Goal: Transaction & Acquisition: Obtain resource

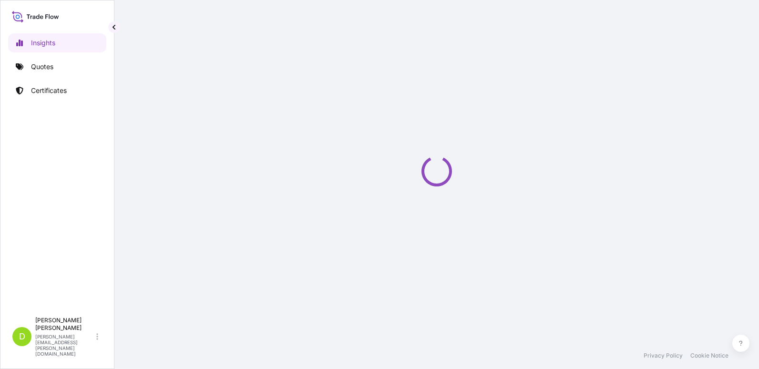
select select "2025"
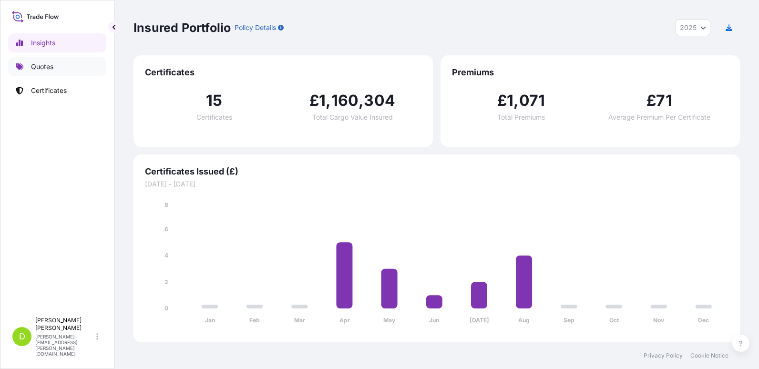
click at [45, 69] on p "Quotes" at bounding box center [42, 67] width 22 height 10
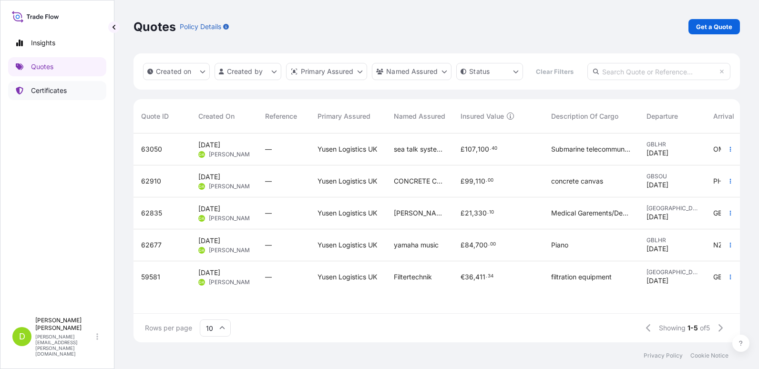
click at [44, 91] on p "Certificates" at bounding box center [49, 91] width 36 height 10
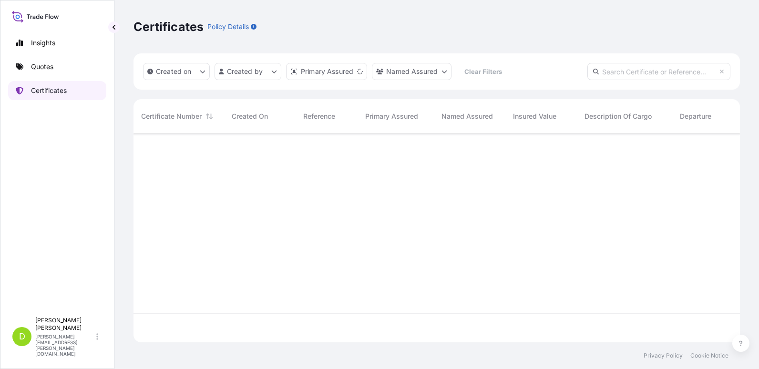
scroll to position [207, 599]
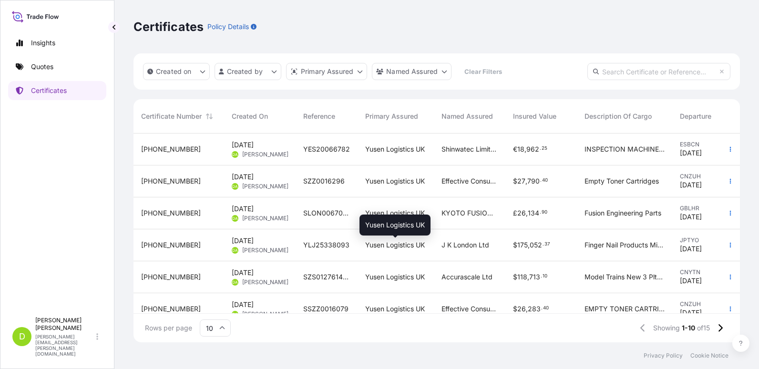
click at [383, 244] on span "Yusen Logistics UK" at bounding box center [395, 245] width 60 height 10
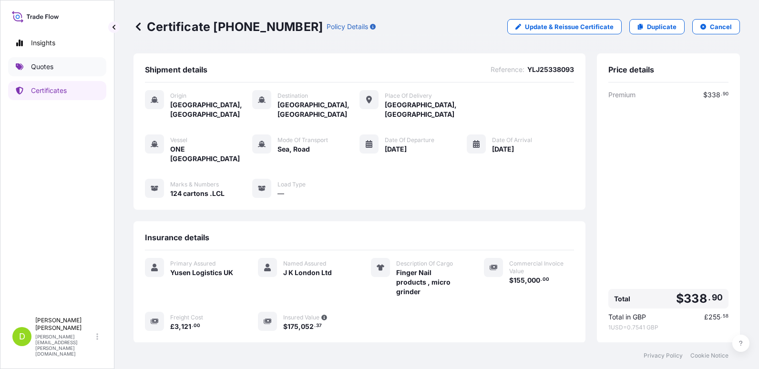
click at [38, 65] on p "Quotes" at bounding box center [42, 67] width 22 height 10
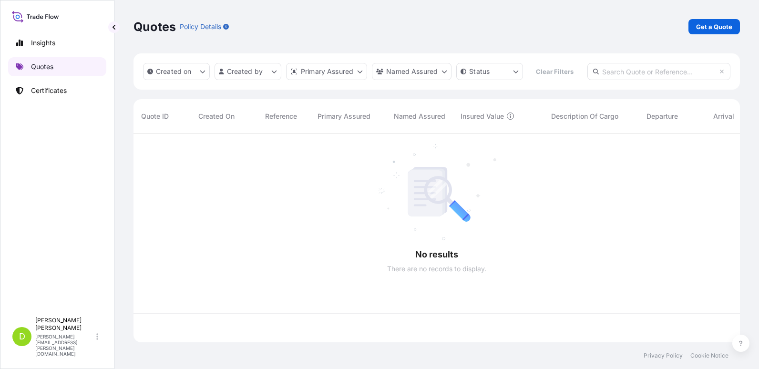
scroll to position [184, 599]
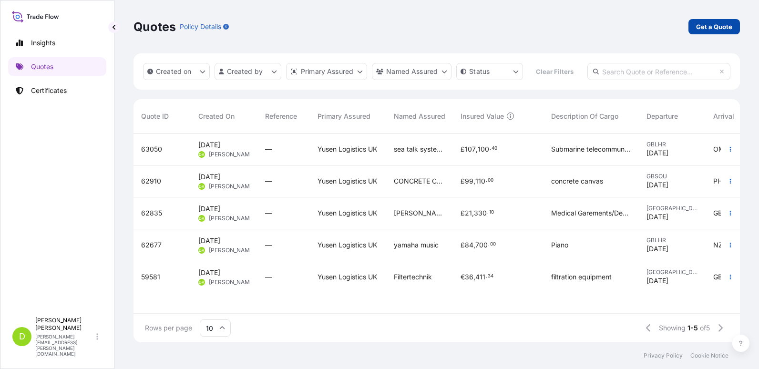
click at [710, 29] on p "Get a Quote" at bounding box center [714, 27] width 36 height 10
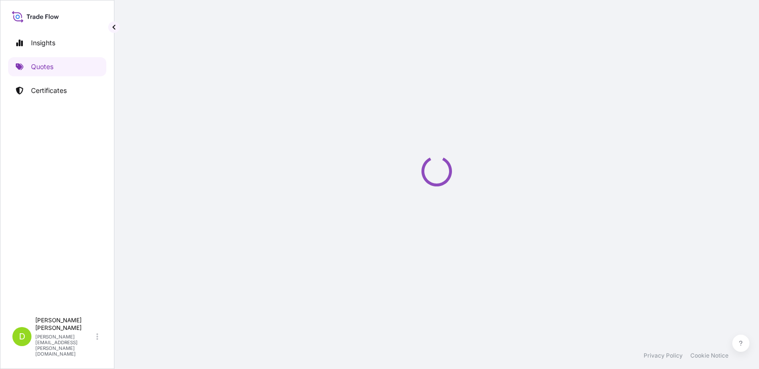
select select "Sea"
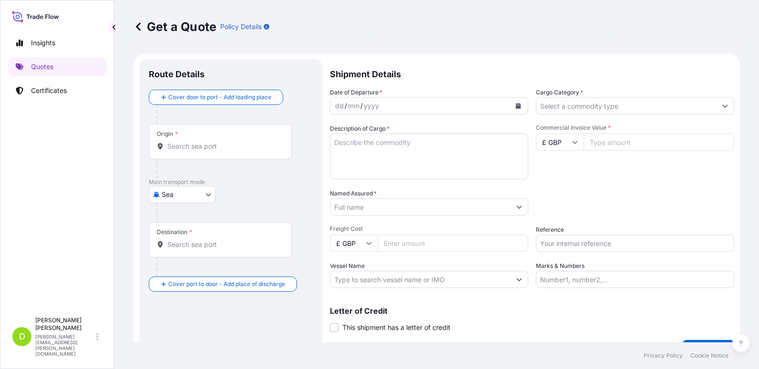
scroll to position [15, 0]
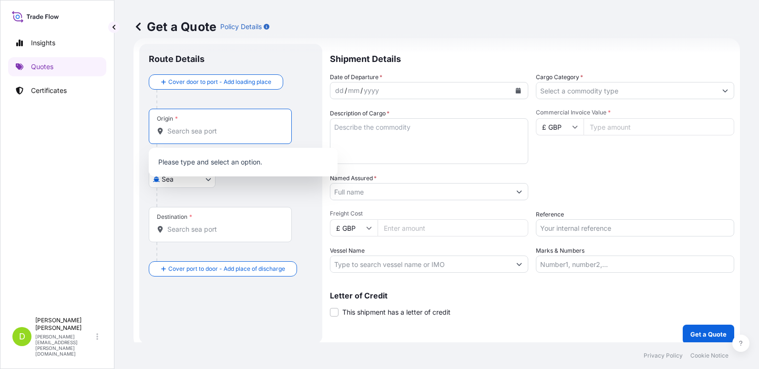
click at [175, 130] on input "Origin *" at bounding box center [223, 131] width 113 height 10
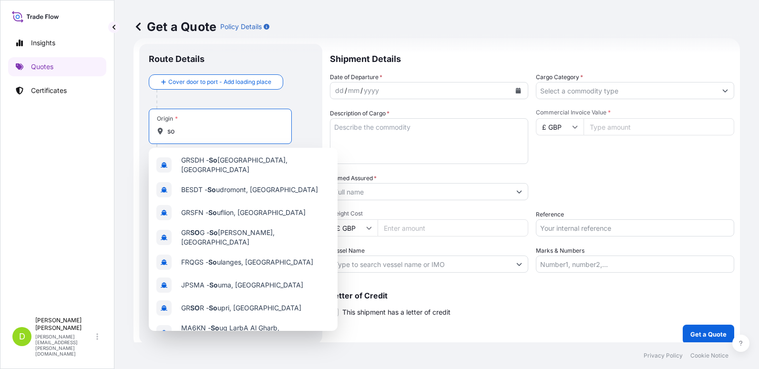
type input "s"
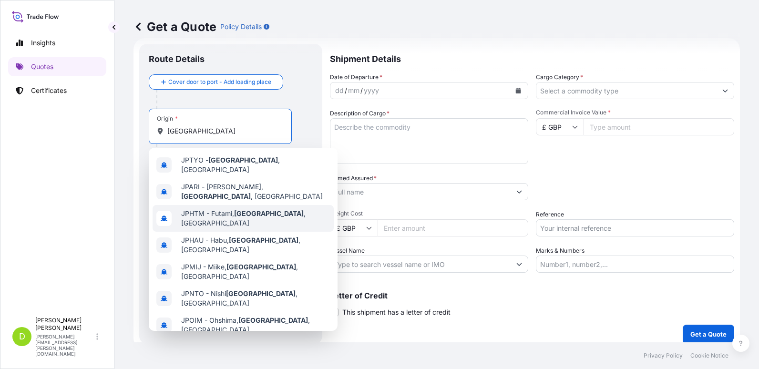
click at [301, 134] on div "Origin * [GEOGRAPHIC_DATA]" at bounding box center [231, 136] width 164 height 54
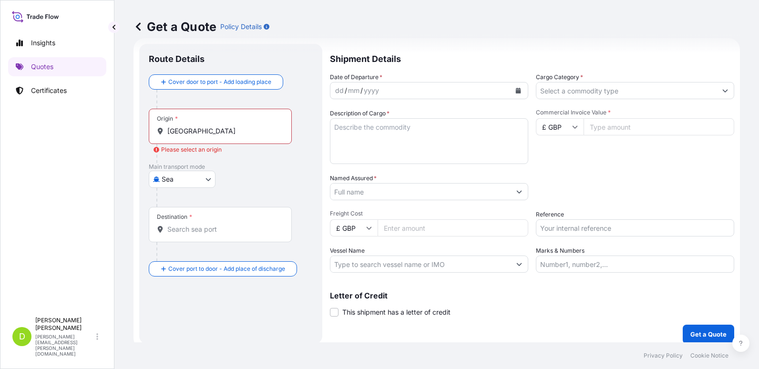
click at [201, 134] on input "[GEOGRAPHIC_DATA]" at bounding box center [223, 131] width 113 height 10
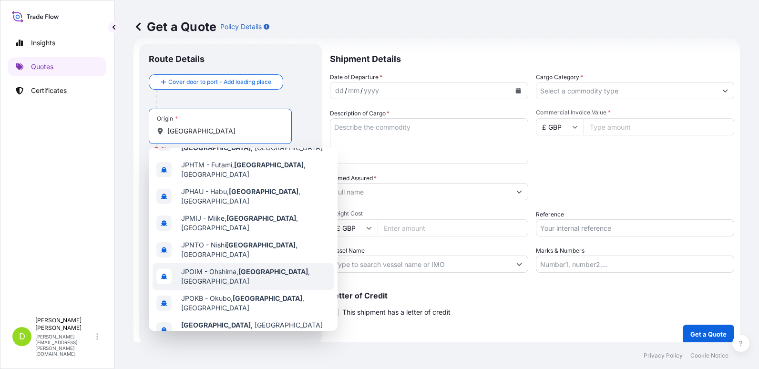
scroll to position [61, 0]
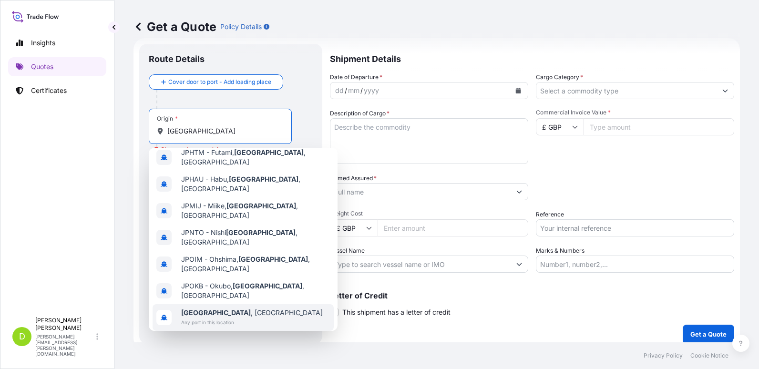
click at [224, 308] on span "[GEOGRAPHIC_DATA] , [GEOGRAPHIC_DATA]" at bounding box center [252, 313] width 142 height 10
type input "[GEOGRAPHIC_DATA], [GEOGRAPHIC_DATA]"
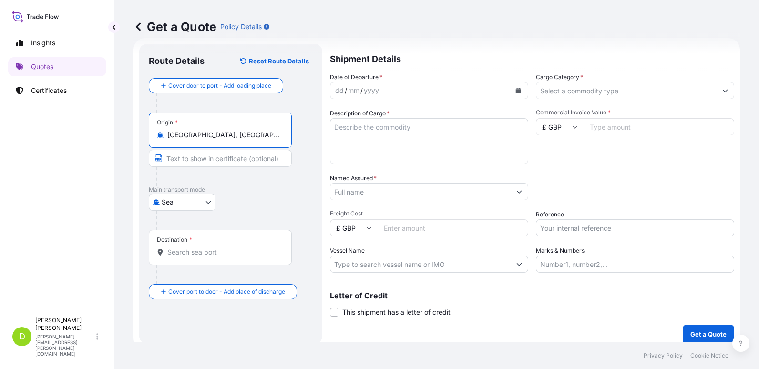
click at [192, 254] on input "Destination *" at bounding box center [223, 252] width 113 height 10
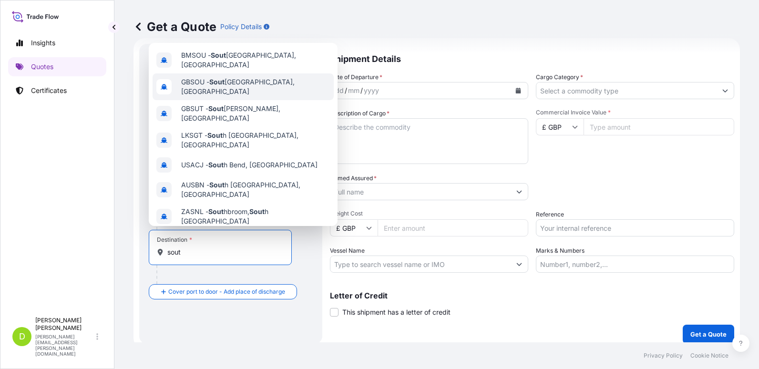
click at [236, 78] on span "GBSOU - Sout hampton, [GEOGRAPHIC_DATA]" at bounding box center [255, 86] width 149 height 19
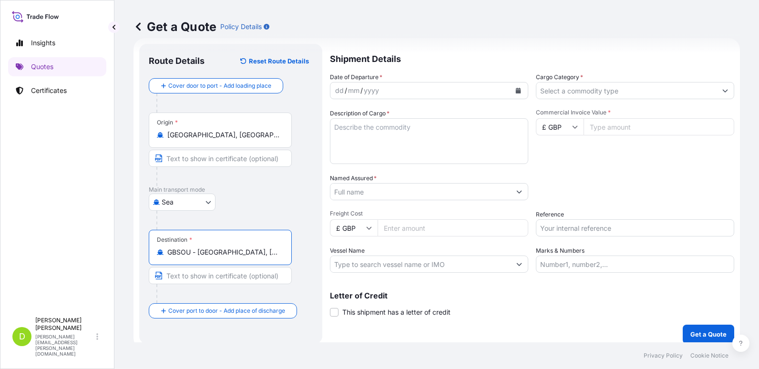
type input "GBSOU - [GEOGRAPHIC_DATA], [GEOGRAPHIC_DATA]"
click at [515, 90] on icon "Calendar" at bounding box center [518, 91] width 6 height 6
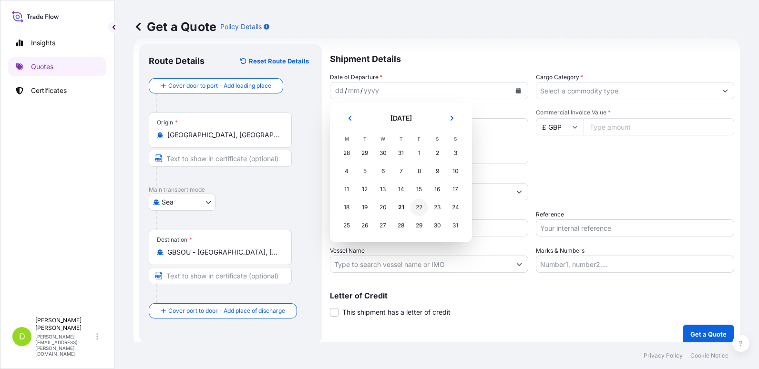
click at [414, 206] on div "22" at bounding box center [419, 207] width 17 height 17
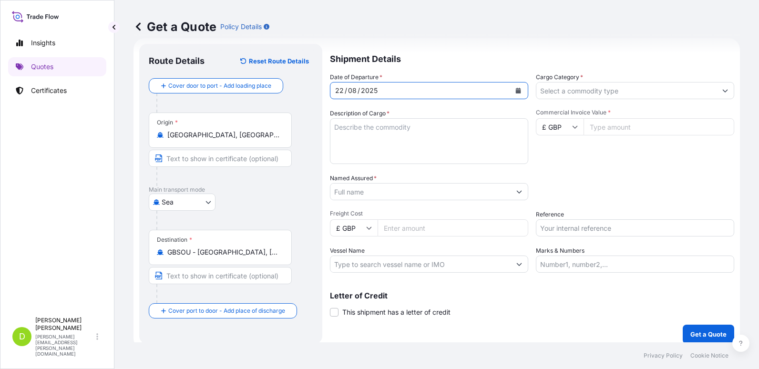
click at [421, 134] on textarea "Description of Cargo *" at bounding box center [429, 141] width 198 height 46
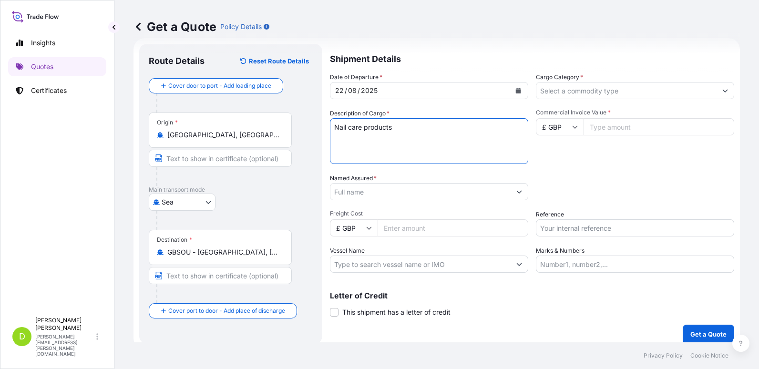
type textarea "Nail care products"
click at [515, 193] on icon "Show suggestions" at bounding box center [516, 192] width 6 height 6
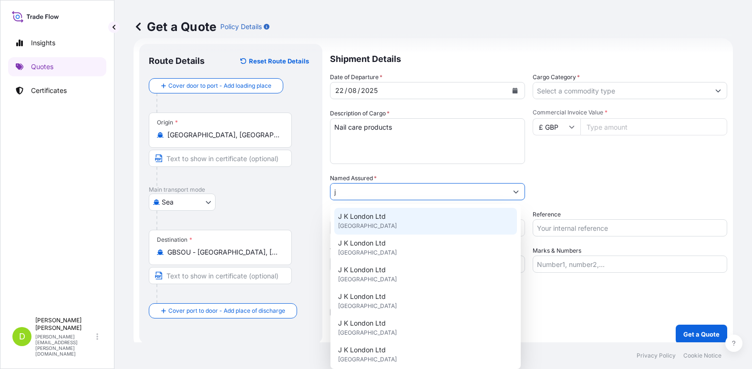
click at [403, 224] on div "J K London Ltd [GEOGRAPHIC_DATA]" at bounding box center [425, 221] width 183 height 27
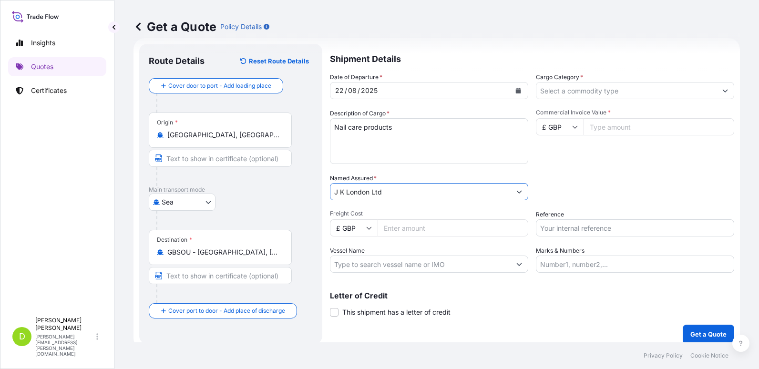
type input "J K London Ltd"
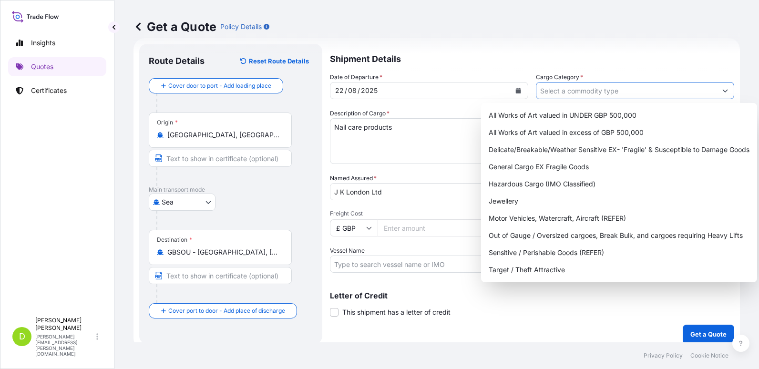
click at [722, 91] on icon "Show suggestions" at bounding box center [725, 91] width 6 height 6
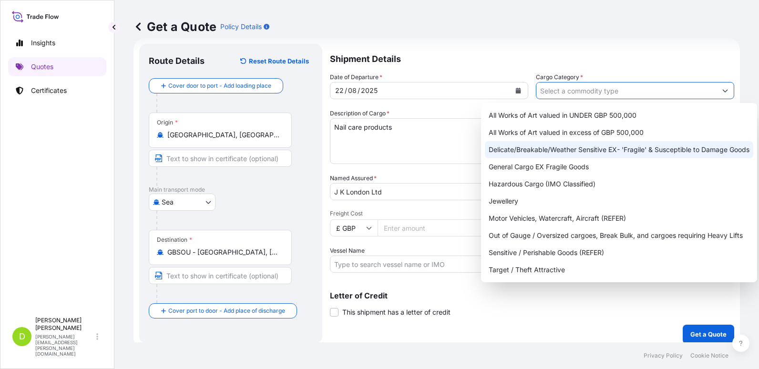
click at [585, 148] on div "Delicate/Breakable/Weather Sensitive EX- 'Fragile' & Susceptible to Damage Goods" at bounding box center [619, 149] width 268 height 17
type input "Delicate/Breakable/Weather Sensitive EX- 'Fragile' & Susceptible to Damage Goods"
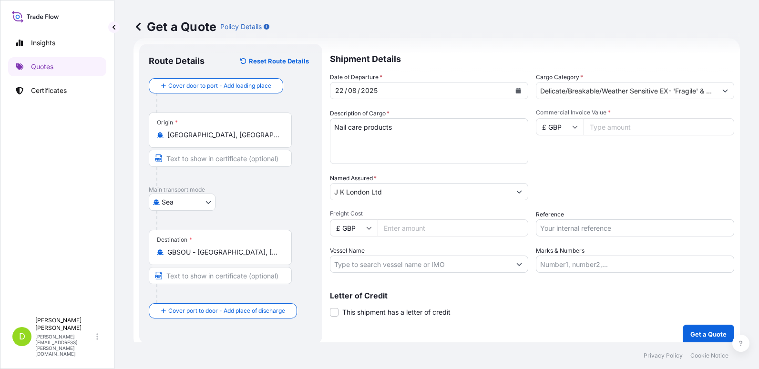
click at [573, 128] on icon at bounding box center [575, 127] width 5 height 3
click at [548, 190] on div "$ USD" at bounding box center [556, 193] width 40 height 18
type input "$ USD"
click at [595, 128] on input "Commercial Invoice Value *" at bounding box center [659, 126] width 151 height 17
type input "137000"
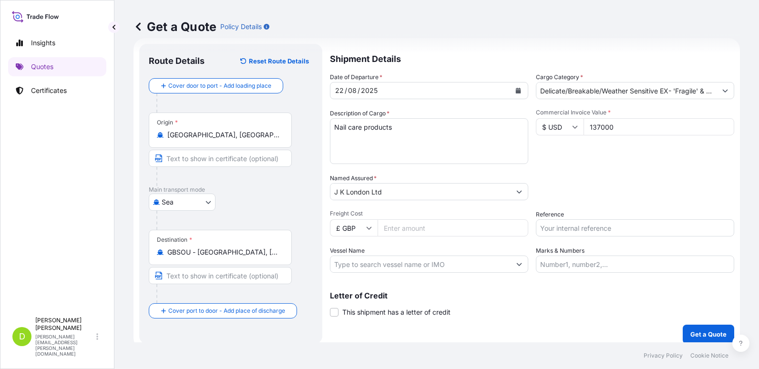
click at [371, 227] on icon at bounding box center [369, 228] width 5 height 3
click at [370, 230] on icon at bounding box center [369, 228] width 6 height 6
click at [368, 226] on icon at bounding box center [369, 228] width 6 height 6
click at [358, 293] on div "$ USD" at bounding box center [354, 294] width 40 height 18
type input "$ USD"
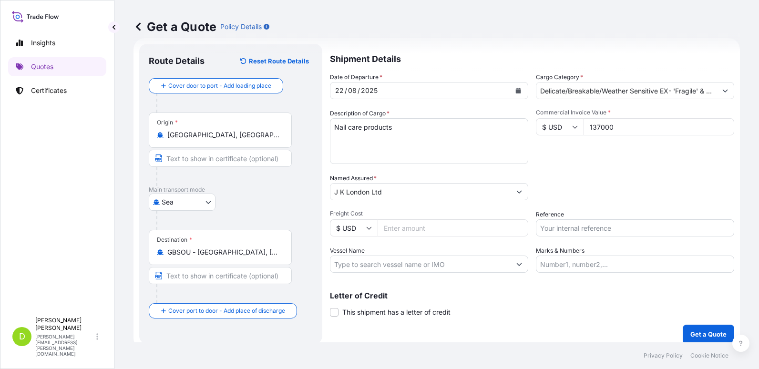
click at [419, 228] on input "Freight Cost" at bounding box center [453, 227] width 151 height 17
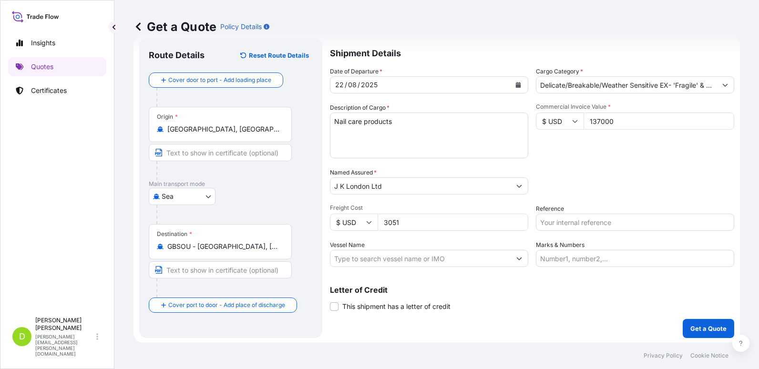
scroll to position [22, 0]
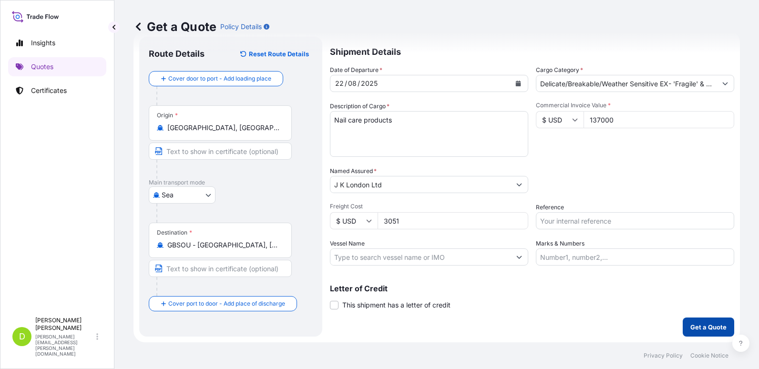
type input "3051"
click at [694, 322] on p "Get a Quote" at bounding box center [708, 327] width 36 height 10
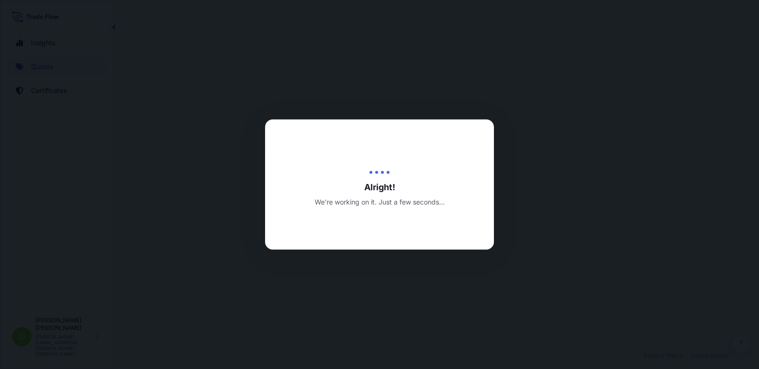
select select "Sea"
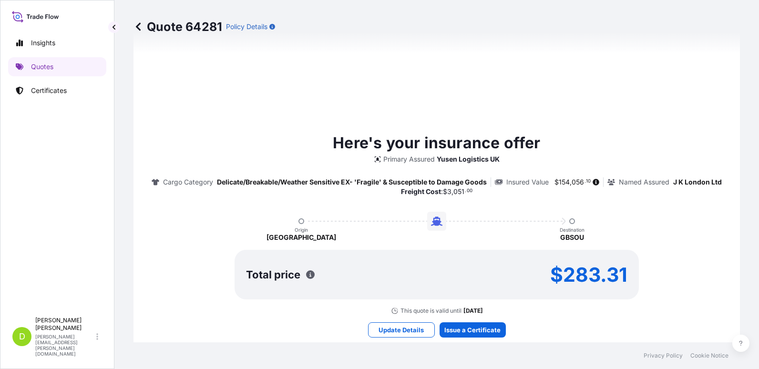
scroll to position [470, 0]
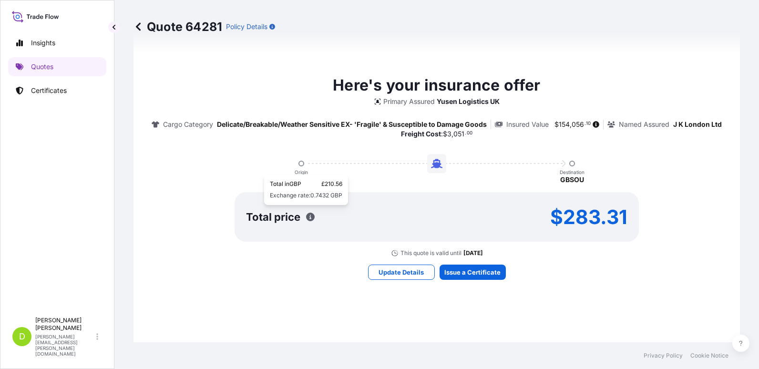
click at [307, 220] on icon "button" at bounding box center [310, 217] width 9 height 9
click at [306, 219] on icon "button" at bounding box center [310, 217] width 9 height 9
